Goal: Task Accomplishment & Management: Complete application form

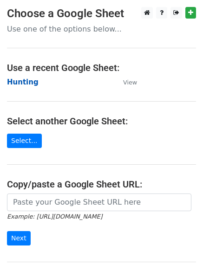
click at [24, 81] on strong "Hunting" at bounding box center [23, 82] width 32 height 8
click at [21, 83] on strong "Hunting" at bounding box center [23, 82] width 32 height 8
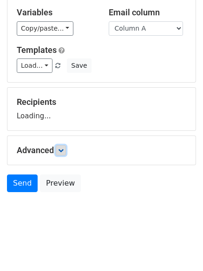
click at [62, 154] on link at bounding box center [61, 150] width 10 height 10
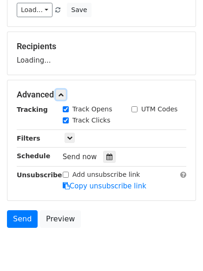
scroll to position [143, 0]
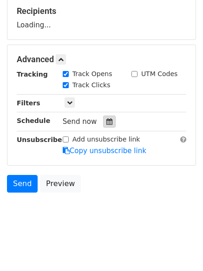
click at [106, 123] on icon at bounding box center [109, 121] width 6 height 6
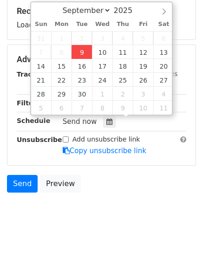
type input "2025-09-09 12:26"
type input "26"
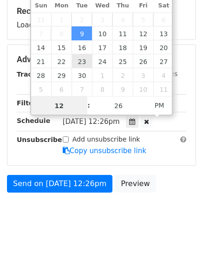
scroll to position [0, 0]
type input "4"
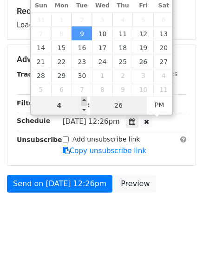
type input "2025-09-09 16:26"
type input "04"
type input "1"
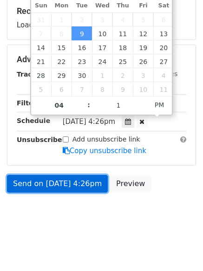
type input "2025-09-09 16:01"
click at [60, 184] on link "Send on Sep 9 at 4:26pm" at bounding box center [57, 184] width 101 height 18
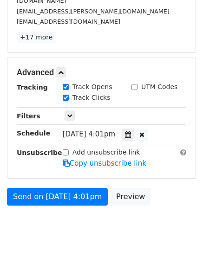
scroll to position [177, 0]
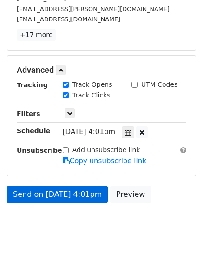
click at [43, 173] on form "Variables Copy/paste... {{Column A}} {{Column B}} {{Column C}} {{Column D}} {{C…" at bounding box center [101, 40] width 189 height 334
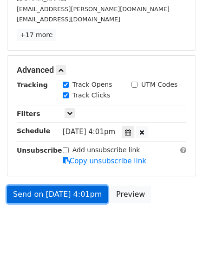
click at [44, 186] on link "Send on Sep 9 at 4:01pm" at bounding box center [57, 195] width 101 height 18
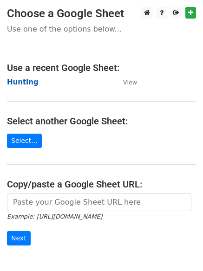
click at [16, 83] on strong "Hunting" at bounding box center [23, 82] width 32 height 8
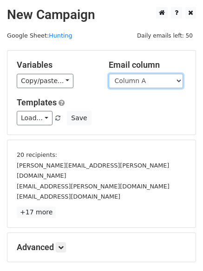
click at [142, 84] on select "Column A Column B Column C Column D Column E" at bounding box center [146, 81] width 74 height 14
select select "Column B"
click at [109, 74] on select "Column A Column B Column C Column D Column E" at bounding box center [146, 81] width 74 height 14
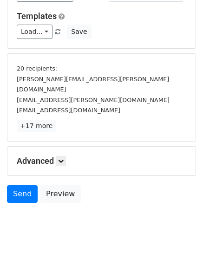
click at [56, 156] on h5 "Advanced" at bounding box center [101, 161] width 169 height 10
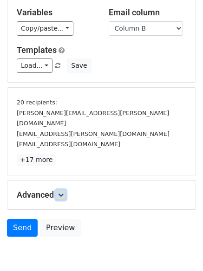
click at [63, 192] on icon at bounding box center [61, 195] width 6 height 6
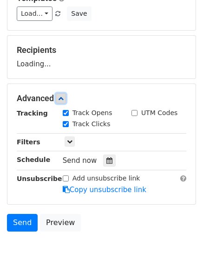
scroll to position [143, 0]
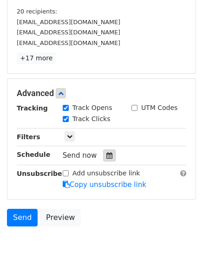
click at [106, 153] on icon at bounding box center [109, 155] width 6 height 6
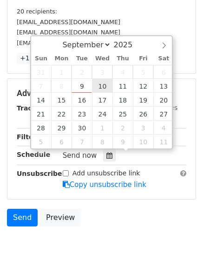
type input "2025-09-10 12:00"
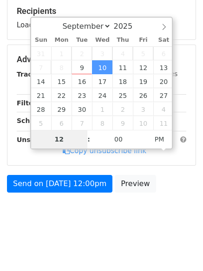
type input "5"
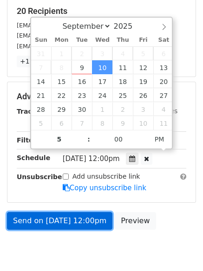
type input "2025-09-10 17:00"
click at [53, 221] on link "Send on Sep 10 at 12:00pm" at bounding box center [59, 221] width 105 height 18
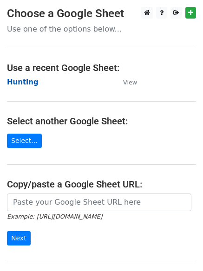
click at [22, 82] on strong "Hunting" at bounding box center [23, 82] width 32 height 8
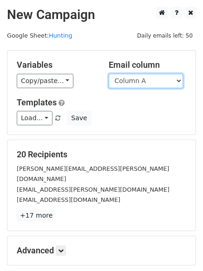
click at [123, 85] on select "Column A Column B Column C Column D Column E" at bounding box center [146, 81] width 74 height 14
select select "Column C"
click at [109, 74] on select "Column A Column B Column C Column D Column E" at bounding box center [146, 81] width 74 height 14
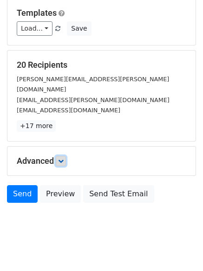
click at [66, 156] on link at bounding box center [61, 161] width 10 height 10
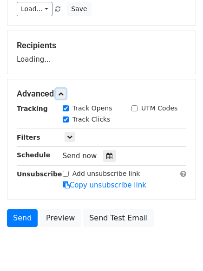
scroll to position [143, 0]
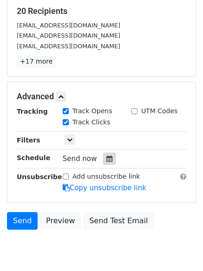
click at [106, 160] on icon at bounding box center [109, 158] width 6 height 6
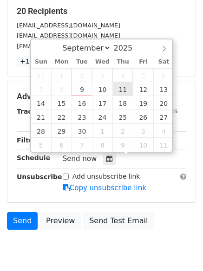
type input "2025-09-11 12:00"
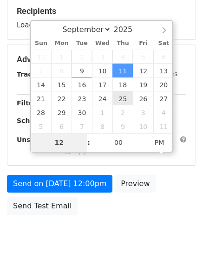
type input "6"
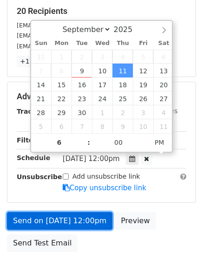
type input "2025-09-11 18:00"
click at [63, 212] on link "Send on Sep 11 at 12:00pm" at bounding box center [59, 221] width 105 height 18
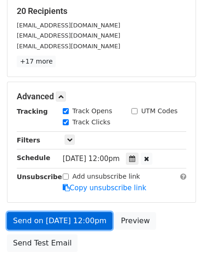
click at [63, 212] on link "Send on Sep 11 at 12:00pm" at bounding box center [59, 221] width 105 height 18
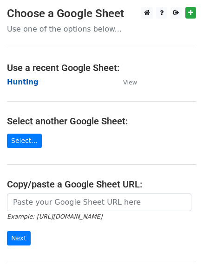
click at [28, 83] on strong "Hunting" at bounding box center [23, 82] width 32 height 8
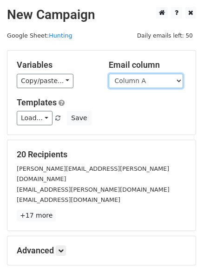
click at [133, 83] on select "Column A Column B Column C Column D Column E" at bounding box center [146, 81] width 74 height 14
select select "Column D"
click at [109, 74] on select "Column A Column B Column C Column D Column E" at bounding box center [146, 81] width 74 height 14
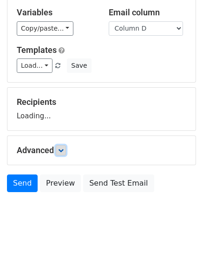
click at [64, 149] on icon at bounding box center [61, 150] width 6 height 6
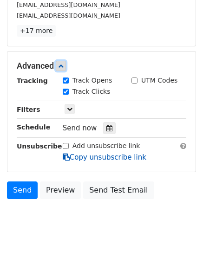
scroll to position [180, 0]
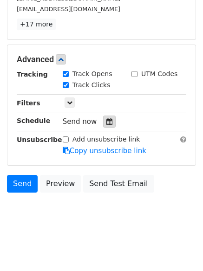
click at [106, 123] on icon at bounding box center [109, 121] width 6 height 6
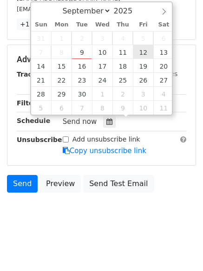
type input "[DATE] 12:00"
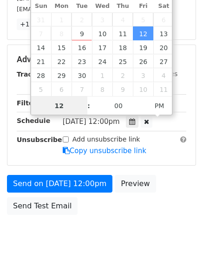
scroll to position [0, 0]
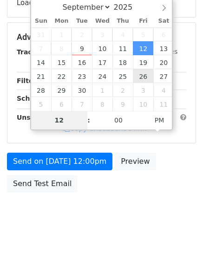
type input "7"
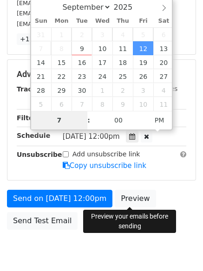
scroll to position [180, 0]
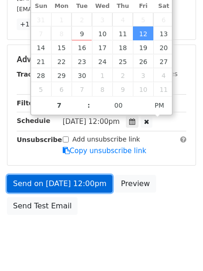
type input "[DATE] 19:00"
click at [58, 183] on link "Send on [DATE] 12:00pm" at bounding box center [59, 184] width 105 height 18
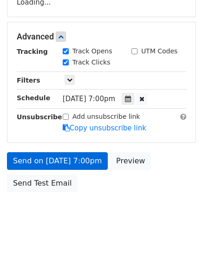
scroll to position [166, 0]
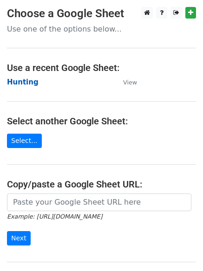
click at [23, 80] on strong "Hunting" at bounding box center [23, 82] width 32 height 8
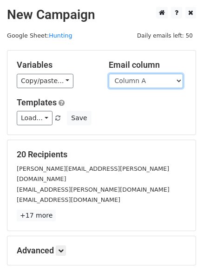
click at [135, 81] on select "Column A Column B Column C Column D Column E" at bounding box center [146, 81] width 74 height 14
select select "Column E"
click at [109, 74] on select "Column A Column B Column C Column D Column E" at bounding box center [146, 81] width 74 height 14
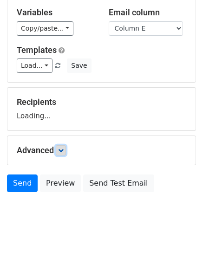
click at [62, 152] on icon at bounding box center [61, 150] width 6 height 6
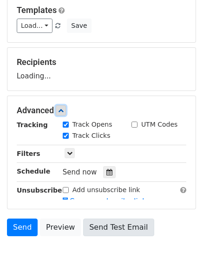
scroll to position [143, 0]
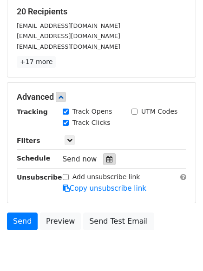
click at [106, 160] on icon at bounding box center [109, 159] width 6 height 6
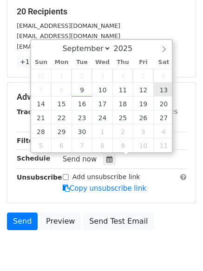
type input "[DATE] 12:00"
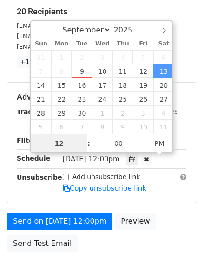
scroll to position [0, 0]
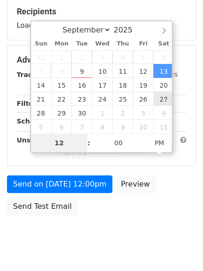
type input "8"
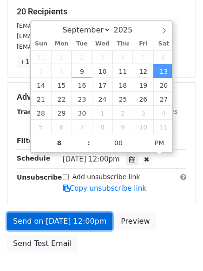
type input "[DATE] 20:00"
click at [67, 224] on link "Send on [DATE] 12:00pm" at bounding box center [59, 221] width 105 height 18
